Goal: Information Seeking & Learning: Learn about a topic

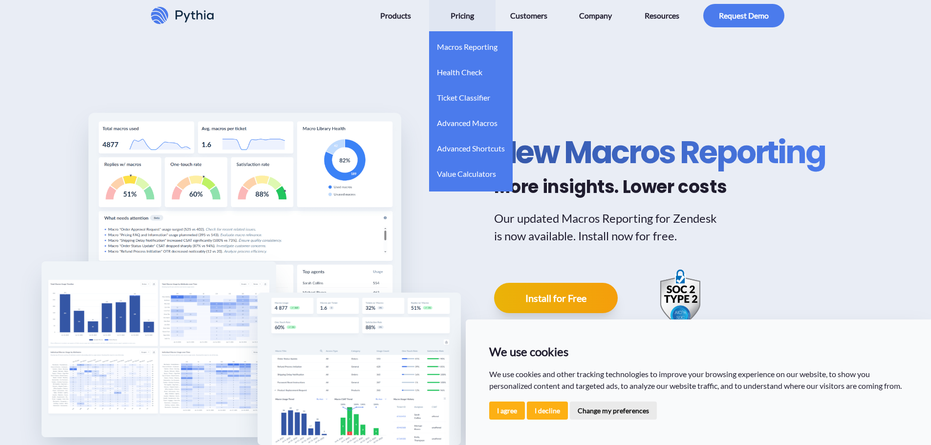
click at [460, 19] on span "Pricing" at bounding box center [462, 16] width 23 height 16
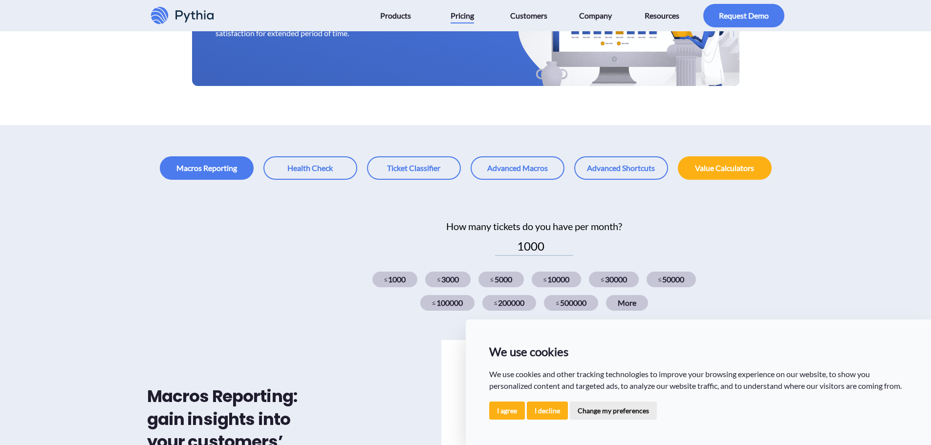
scroll to position [196, 0]
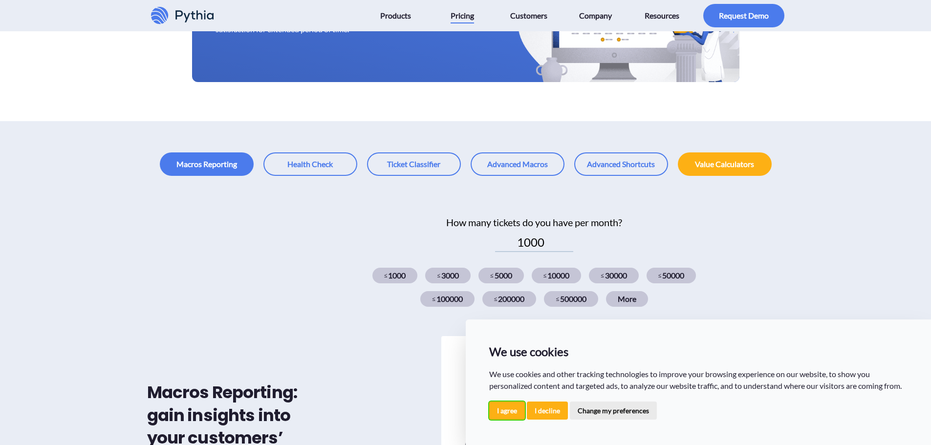
click at [513, 403] on button "I agree" at bounding box center [507, 411] width 36 height 18
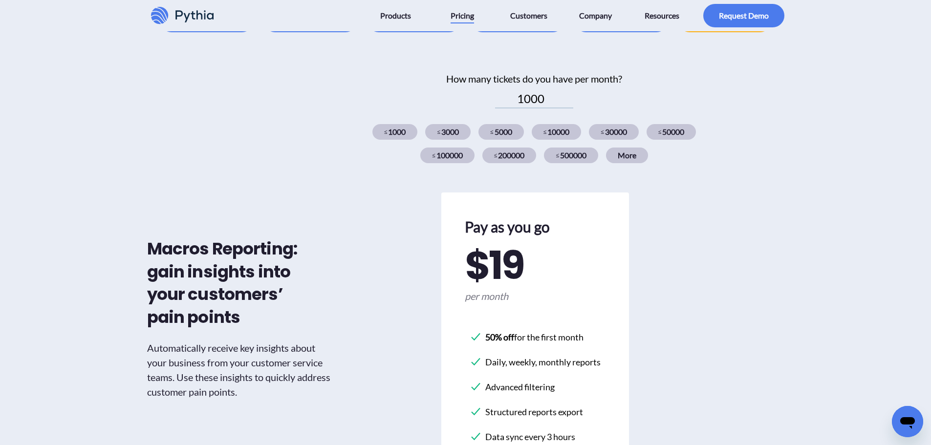
scroll to position [0, 0]
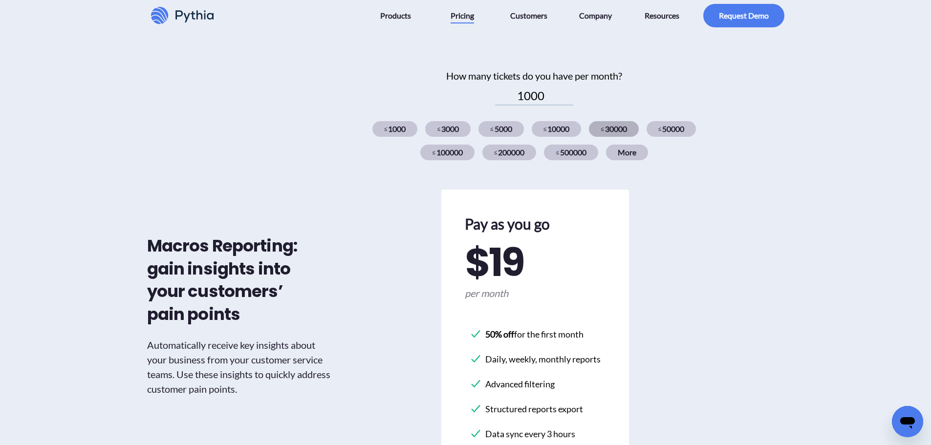
click at [631, 133] on div "≤ 30000" at bounding box center [614, 129] width 50 height 16
drag, startPoint x: 528, startPoint y: 95, endPoint x: 550, endPoint y: 90, distance: 22.1
click at [550, 90] on input "30000" at bounding box center [534, 96] width 78 height 19
click at [808, 146] on div "Macros Reporting: gain insights into your customers’ pain points Automatically …" at bounding box center [465, 347] width 931 height 636
click at [691, 135] on div "≤ 50000" at bounding box center [672, 129] width 50 height 16
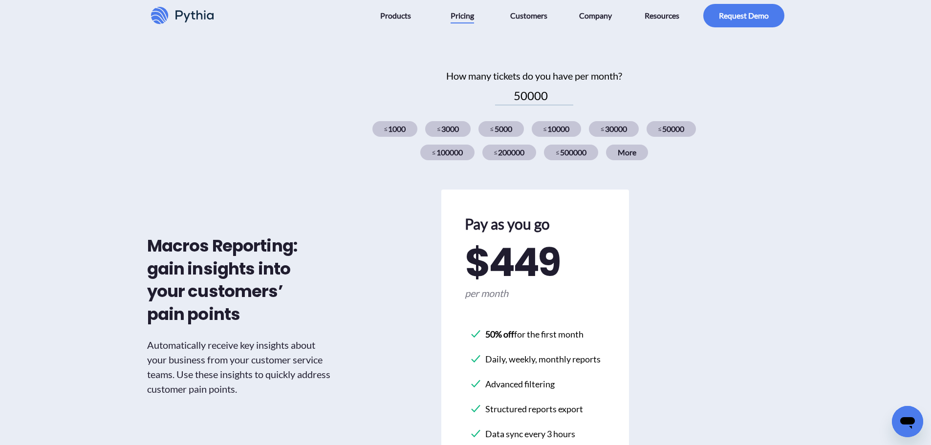
drag, startPoint x: 859, startPoint y: 213, endPoint x: 743, endPoint y: 213, distance: 116.8
click at [859, 213] on div "Macros Reporting: gain insights into your customers’ pain points Automatically …" at bounding box center [465, 347] width 931 height 636
click at [455, 160] on div "≤ 1000 ≤ 3000 ≤ 5000 ≤ 10000 ≤ 30000 ≤ 50000 ≤ 100000 ≤ 200000 ≤ 500000 More" at bounding box center [534, 140] width 383 height 47
click at [454, 156] on div "≤ 100000" at bounding box center [447, 153] width 54 height 16
type input "100000"
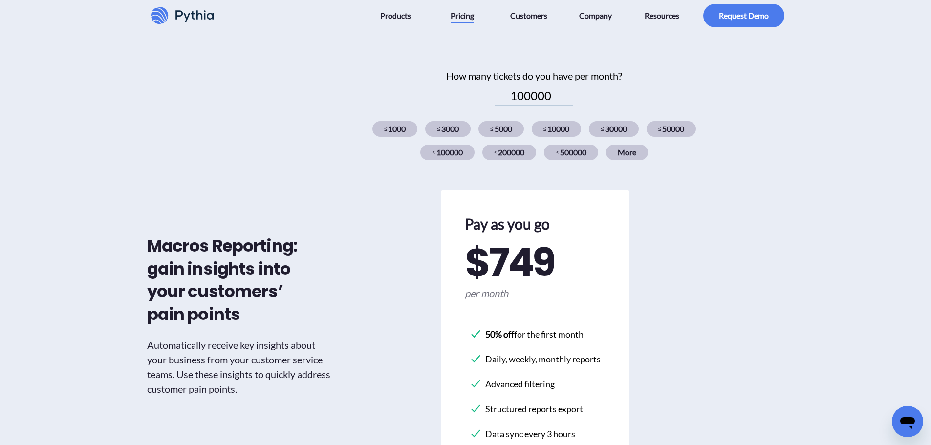
drag, startPoint x: 782, startPoint y: 302, endPoint x: 552, endPoint y: 427, distance: 261.8
click at [780, 301] on div "Macros Reporting: gain insights into your customers’ pain points Automatically …" at bounding box center [465, 315] width 653 height 494
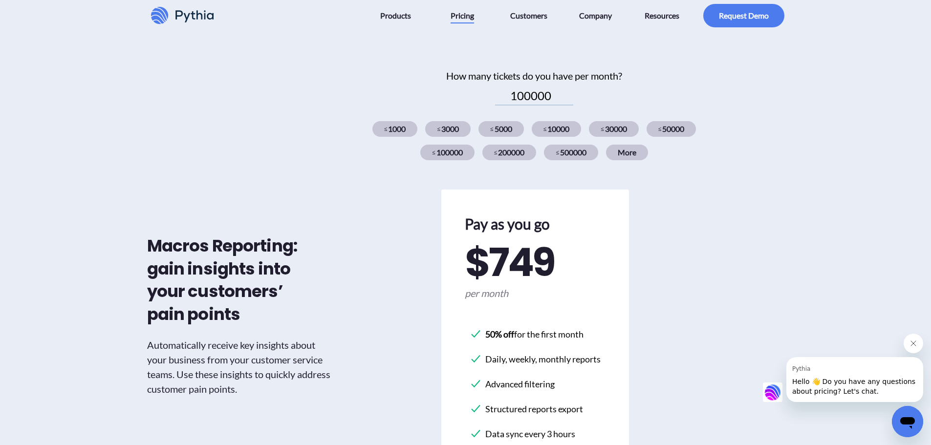
click at [857, 67] on div "Macros Reporting: gain insights into your customers’ pain points Automatically …" at bounding box center [465, 347] width 931 height 636
click at [736, 263] on div "Macros Reporting: gain insights into your customers’ pain points Automatically …" at bounding box center [465, 315] width 653 height 494
